Goal: Information Seeking & Learning: Learn about a topic

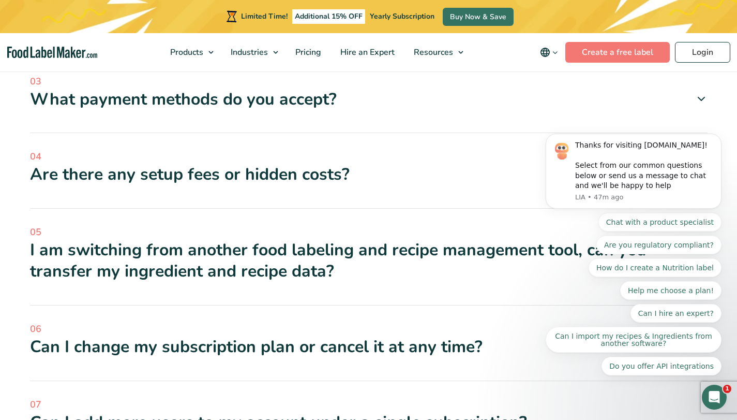
scroll to position [3288, 0]
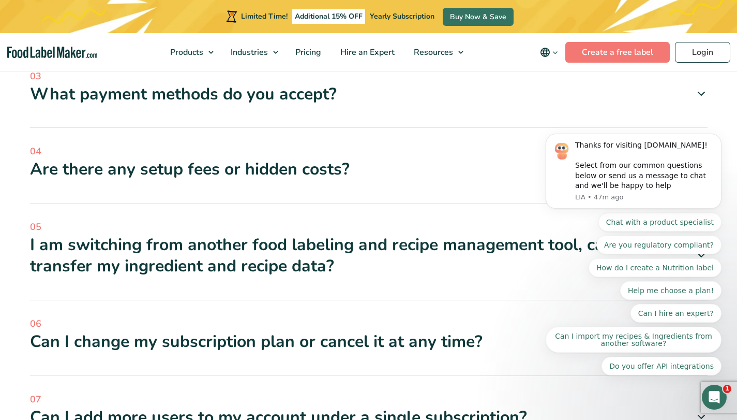
click at [701, 163] on icon at bounding box center [701, 169] width 12 height 12
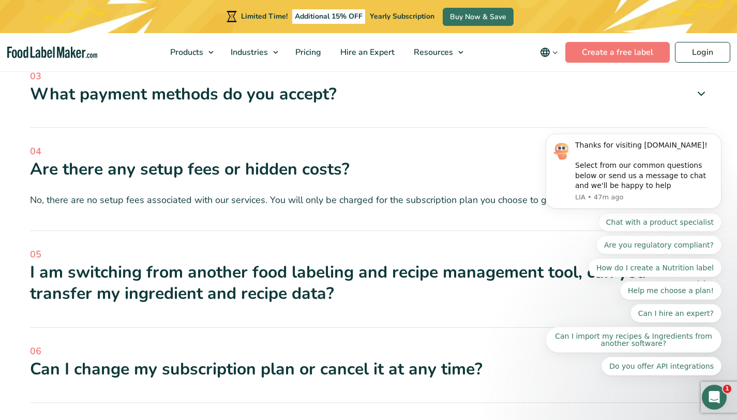
click at [701, 163] on icon at bounding box center [701, 169] width 12 height 12
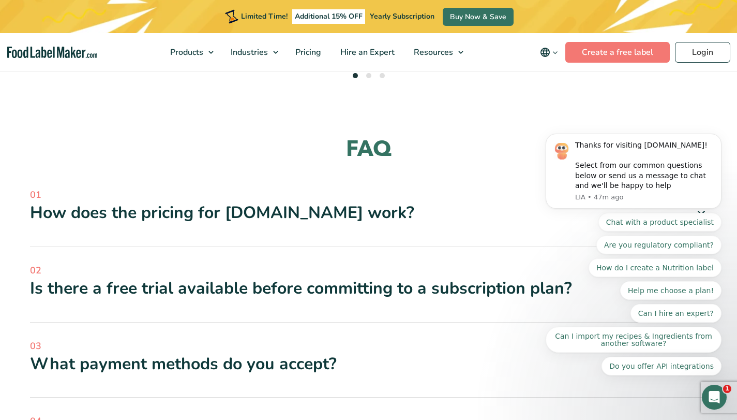
scroll to position [3025, 0]
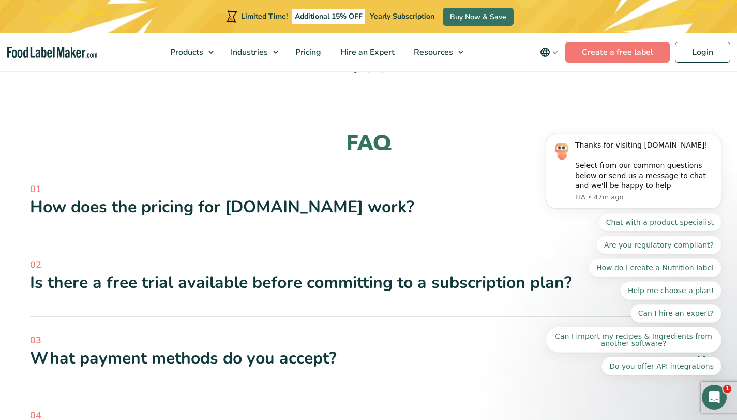
click at [702, 201] on icon at bounding box center [701, 207] width 12 height 12
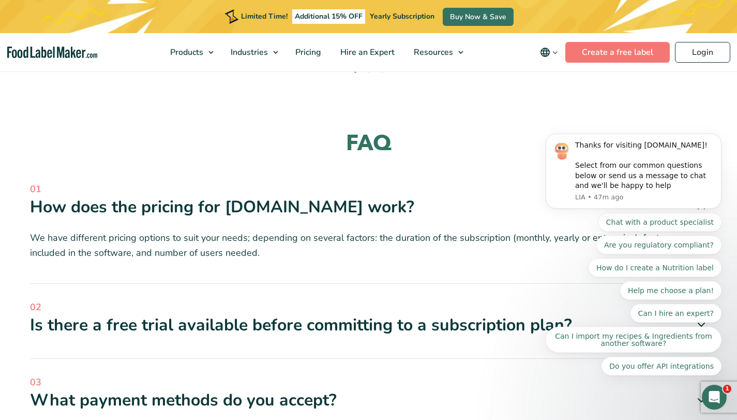
click at [702, 201] on icon at bounding box center [701, 207] width 12 height 12
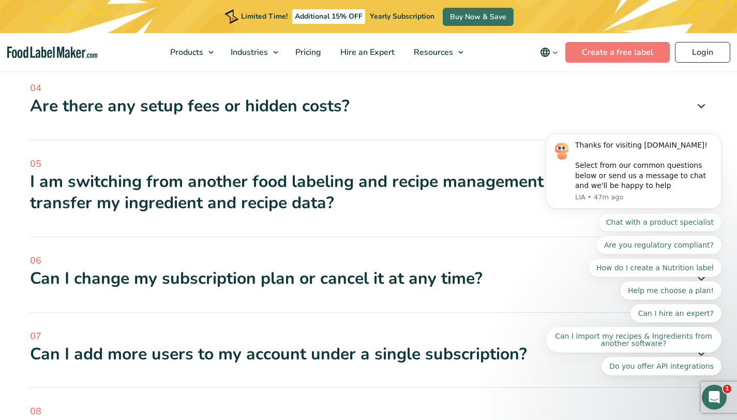
scroll to position [3367, 0]
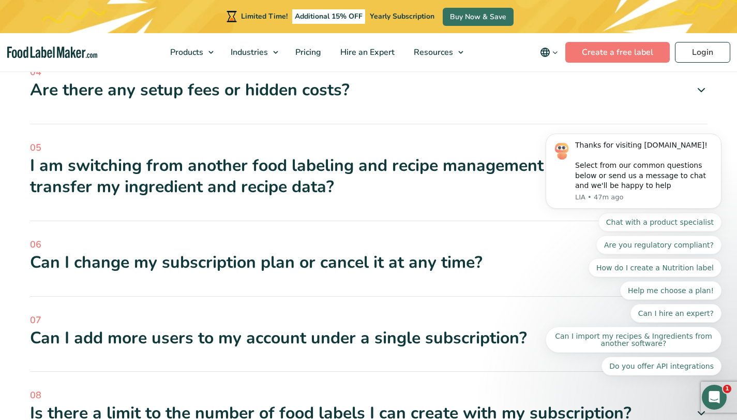
click at [701, 170] on icon at bounding box center [701, 176] width 12 height 12
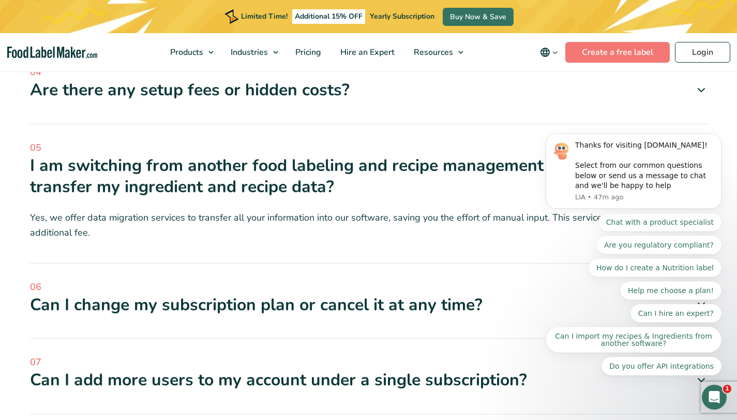
click at [701, 170] on icon at bounding box center [701, 176] width 12 height 12
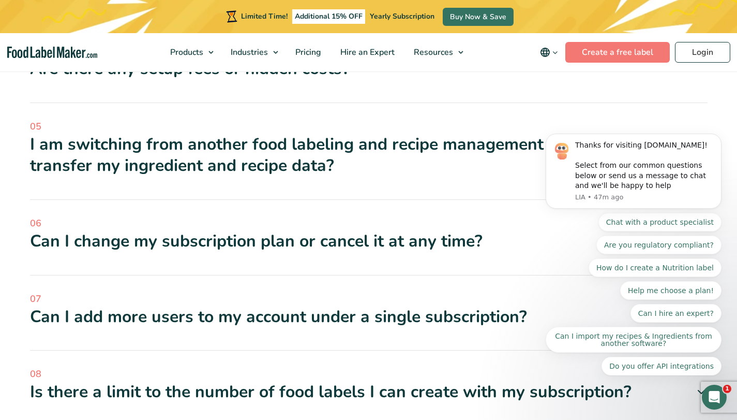
scroll to position [3394, 0]
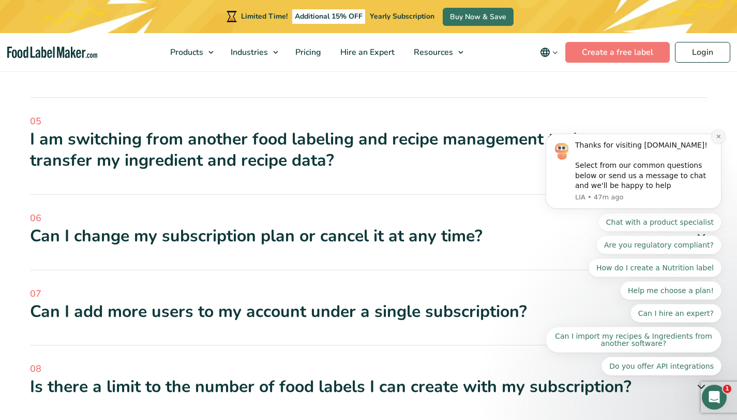
click at [722, 140] on button "Dismiss notification" at bounding box center [718, 136] width 13 height 13
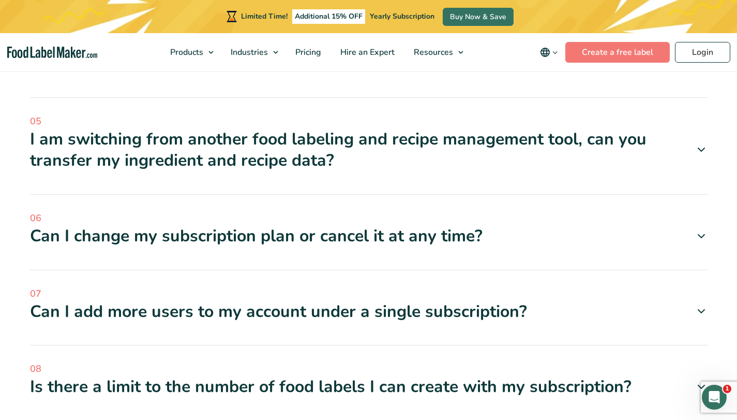
click at [701, 230] on icon at bounding box center [701, 236] width 12 height 12
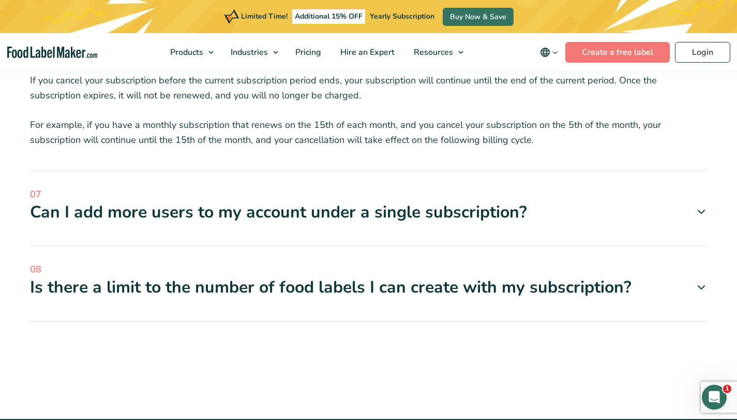
scroll to position [3620, 0]
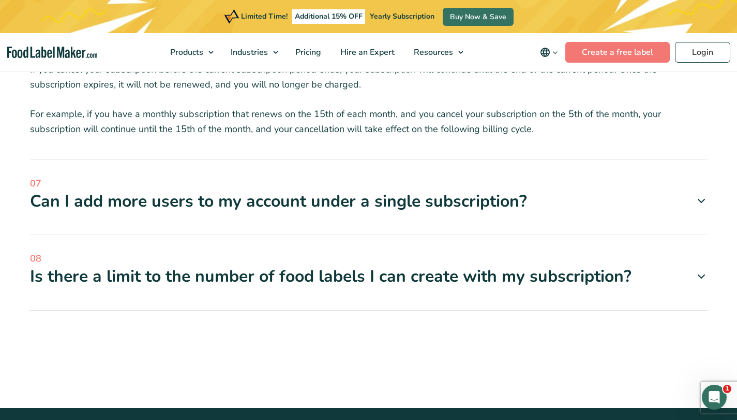
click at [703, 194] on icon at bounding box center [701, 200] width 12 height 12
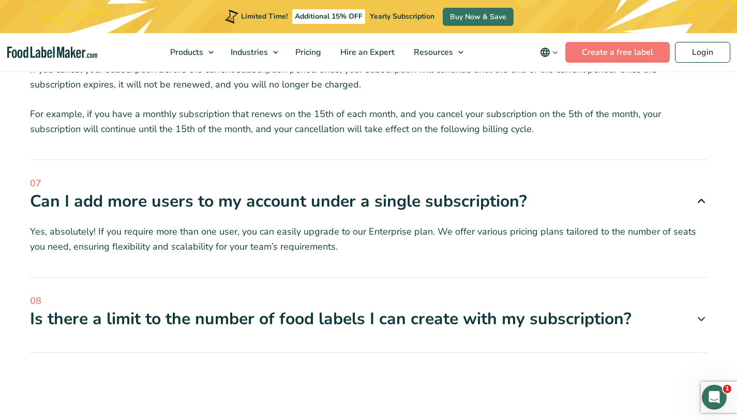
click at [703, 194] on icon at bounding box center [701, 200] width 12 height 12
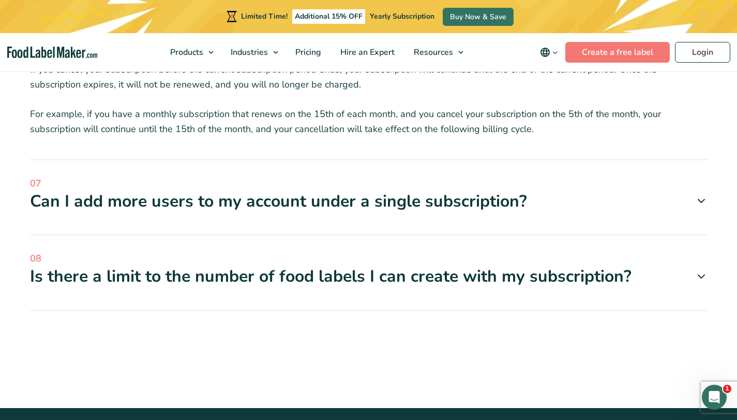
click at [700, 270] on icon at bounding box center [701, 276] width 12 height 12
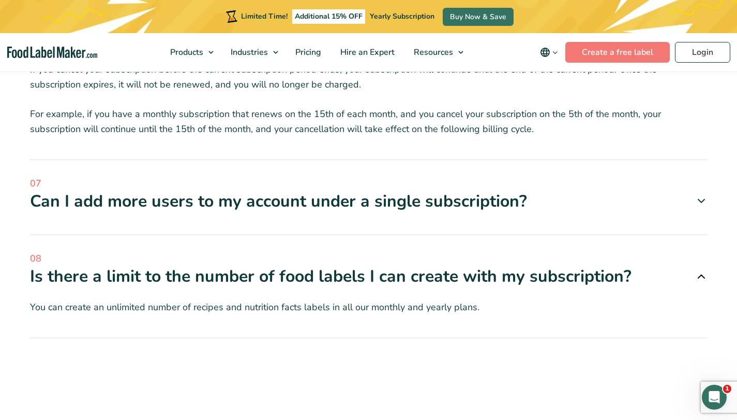
click at [699, 270] on icon at bounding box center [701, 276] width 12 height 12
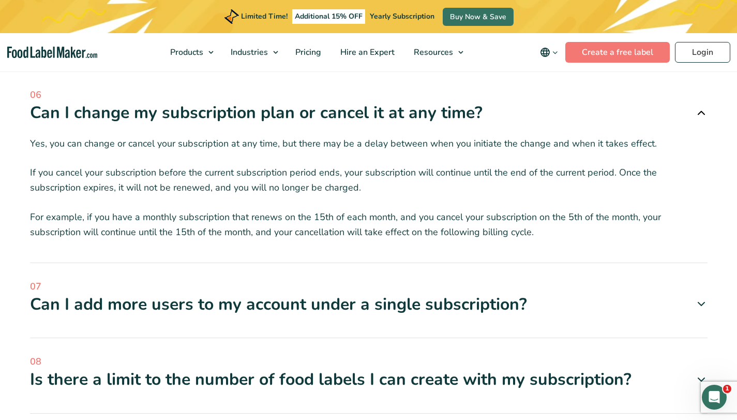
scroll to position [3549, 0]
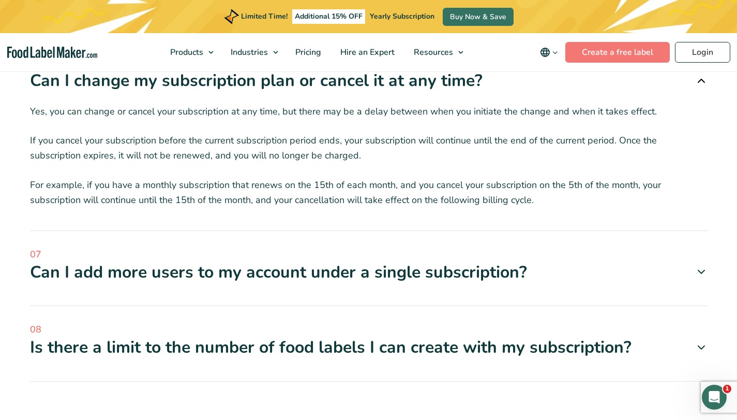
click at [701, 341] on icon at bounding box center [701, 347] width 12 height 12
click at [703, 341] on icon at bounding box center [701, 347] width 12 height 12
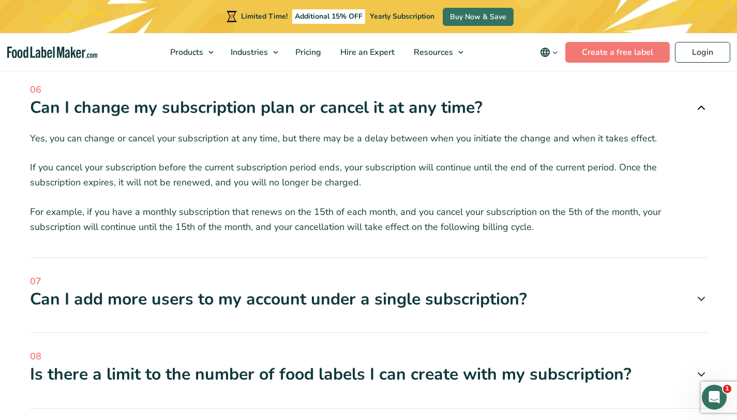
scroll to position [3468, 0]
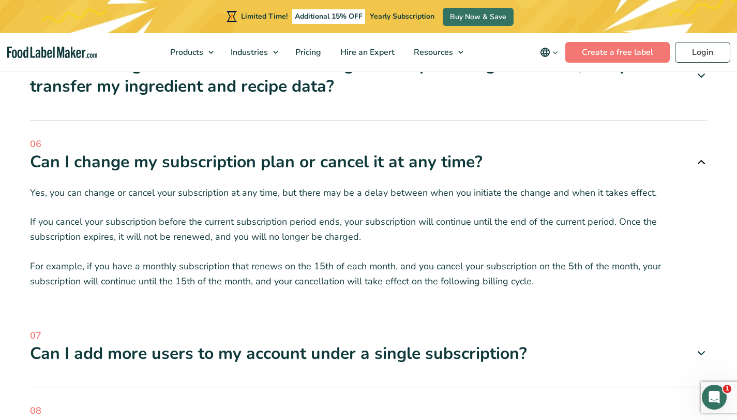
click at [699, 419] on icon at bounding box center [701, 428] width 12 height 12
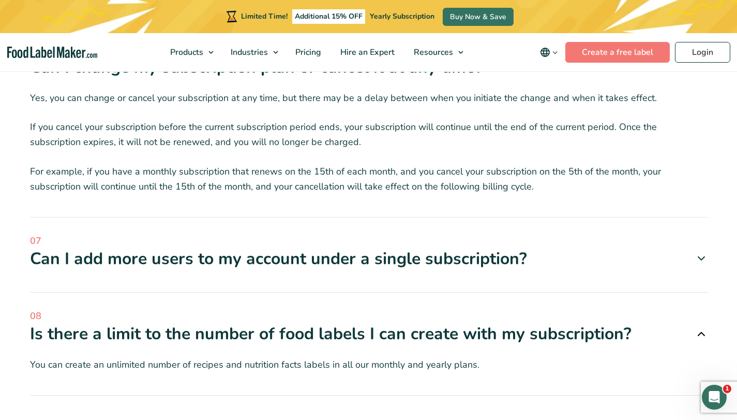
scroll to position [3573, 0]
